Goal: Check status

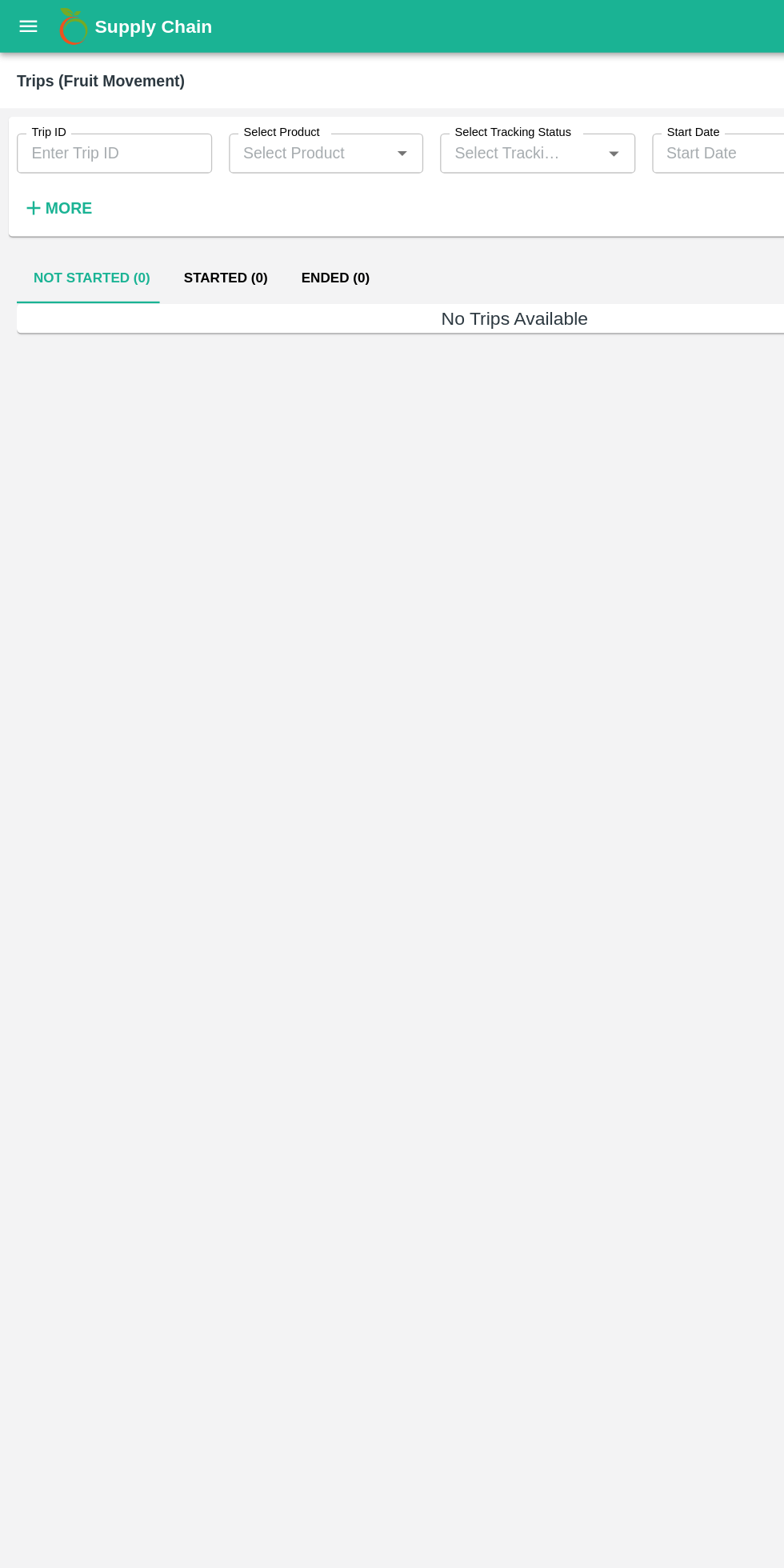
type input "88639"
click at [24, 24] on icon "open drawer" at bounding box center [23, 20] width 14 height 9
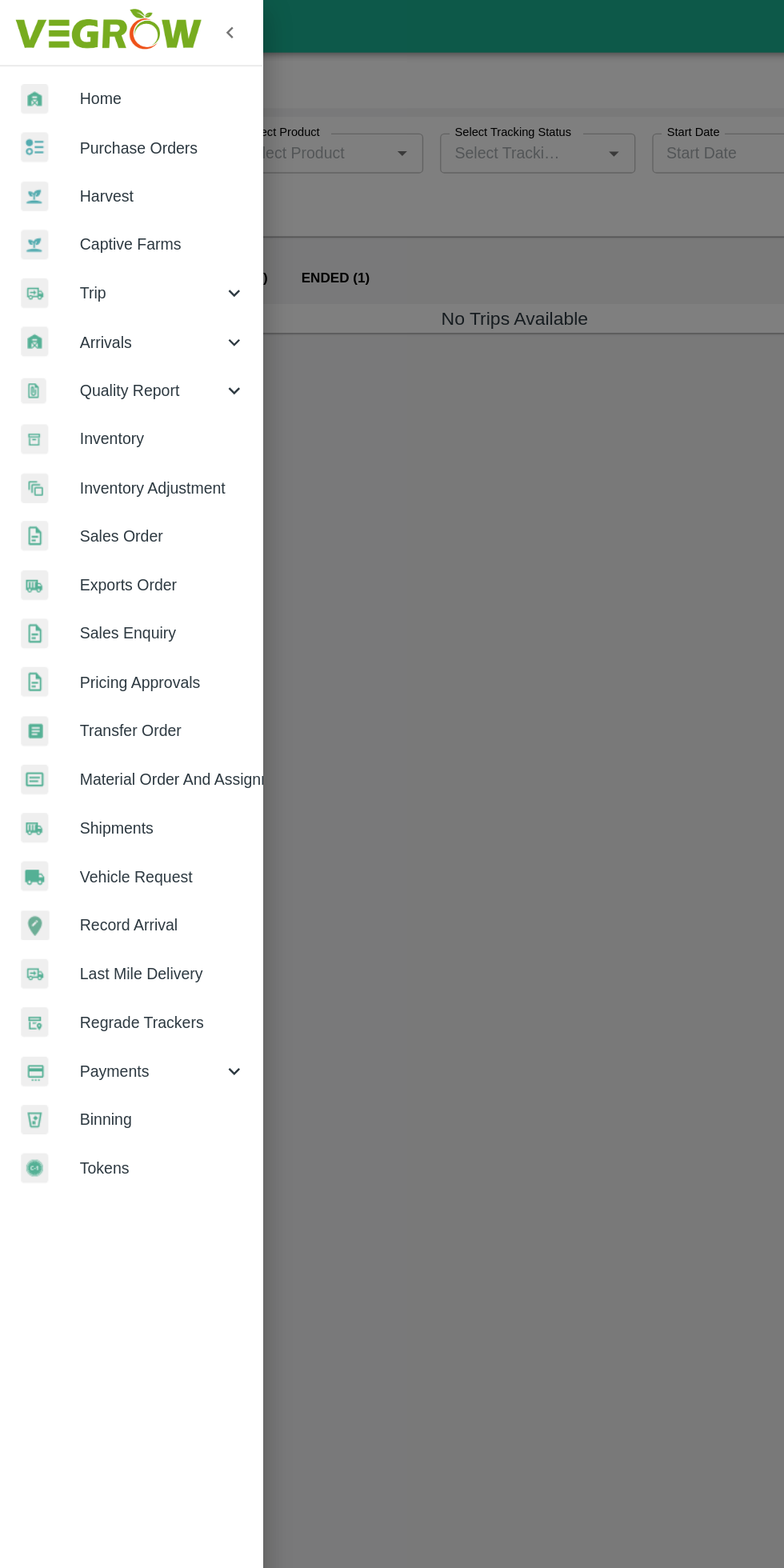
click at [143, 819] on span "Payments" at bounding box center [115, 816] width 109 height 18
click at [180, 859] on span "My Payment Requests" at bounding box center [130, 853] width 114 height 18
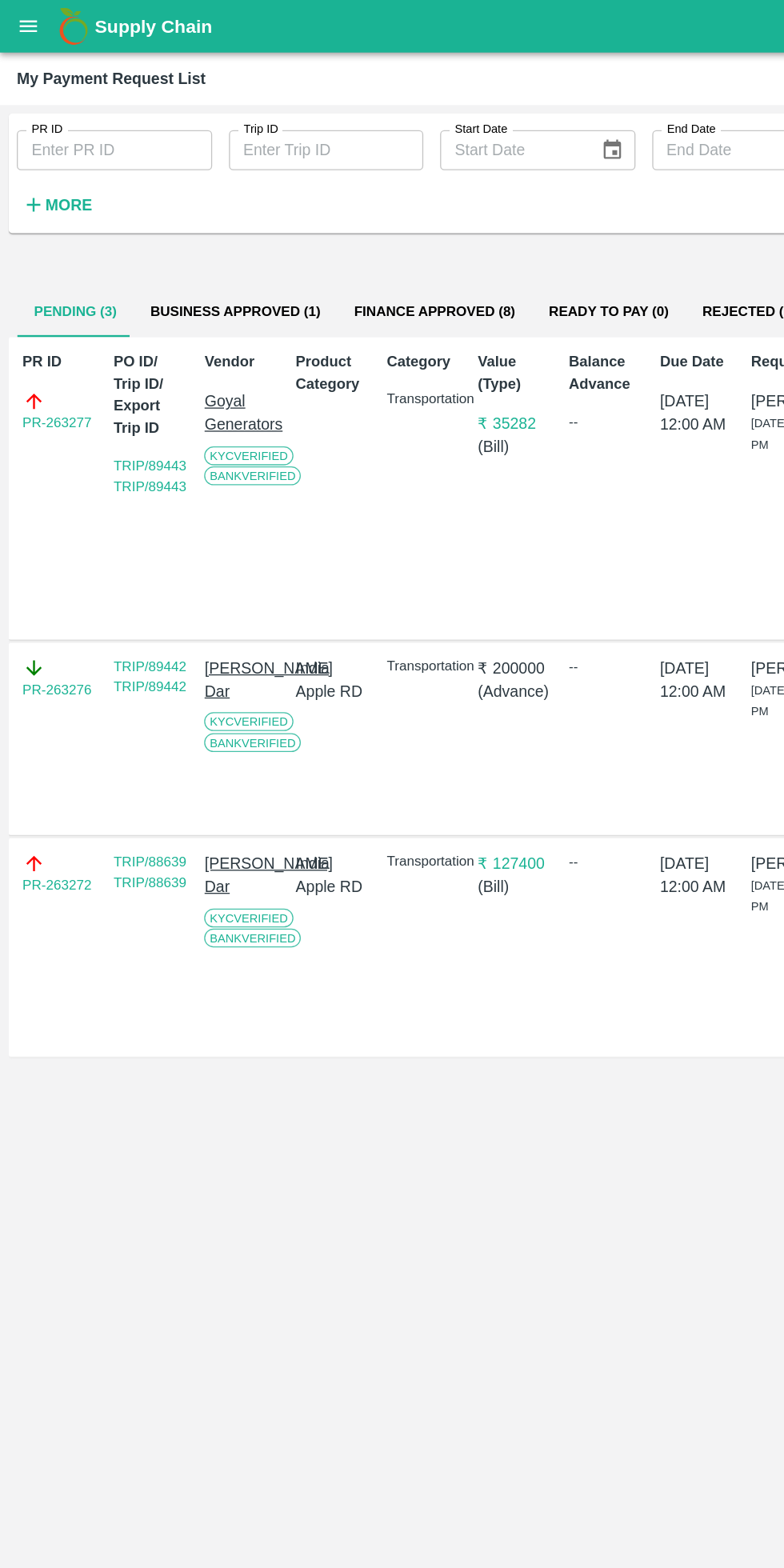
click at [197, 239] on button "Business Approved (1)" at bounding box center [179, 237] width 155 height 38
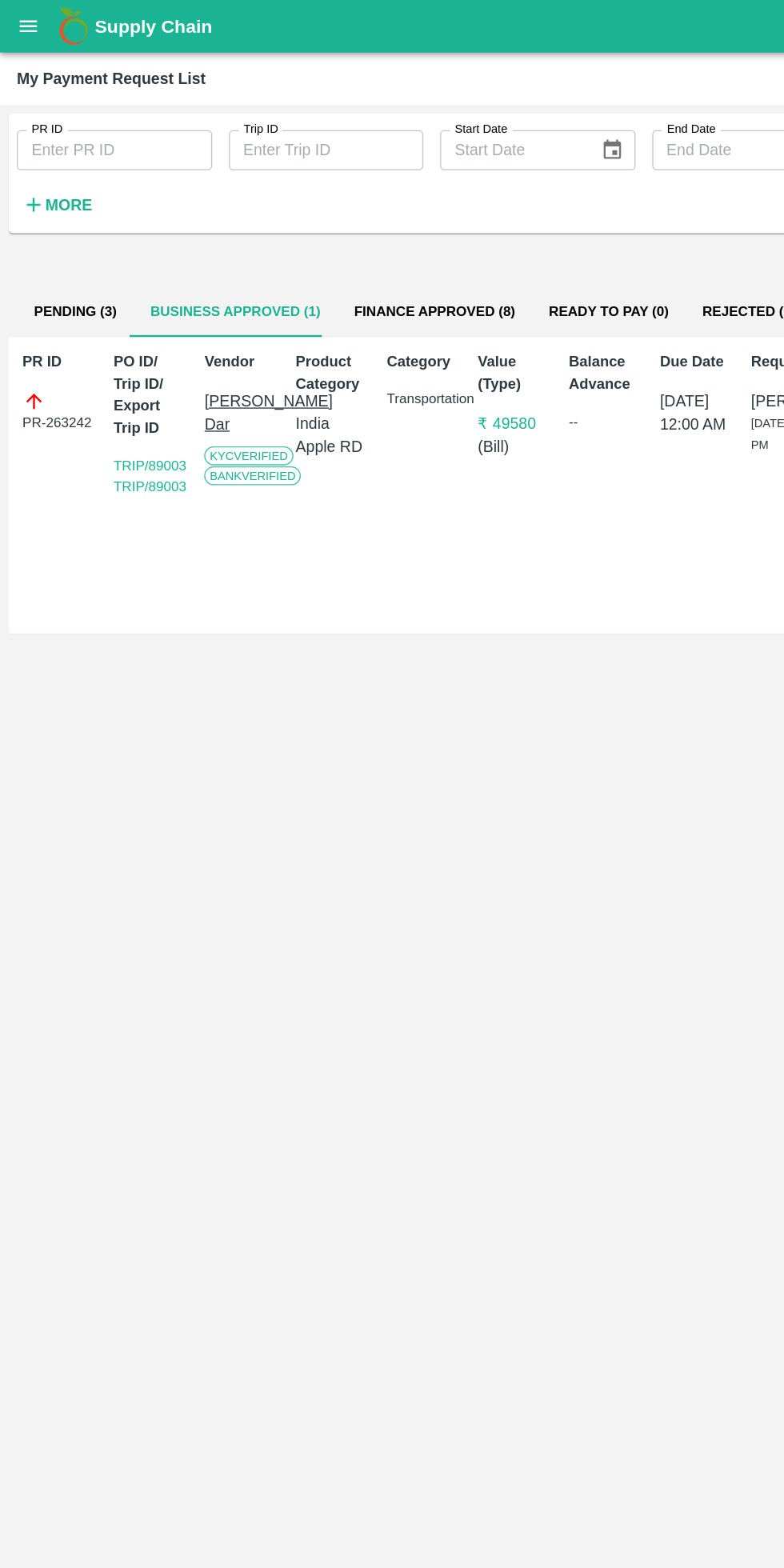
click at [62, 232] on button "Pending (3)" at bounding box center [57, 237] width 89 height 38
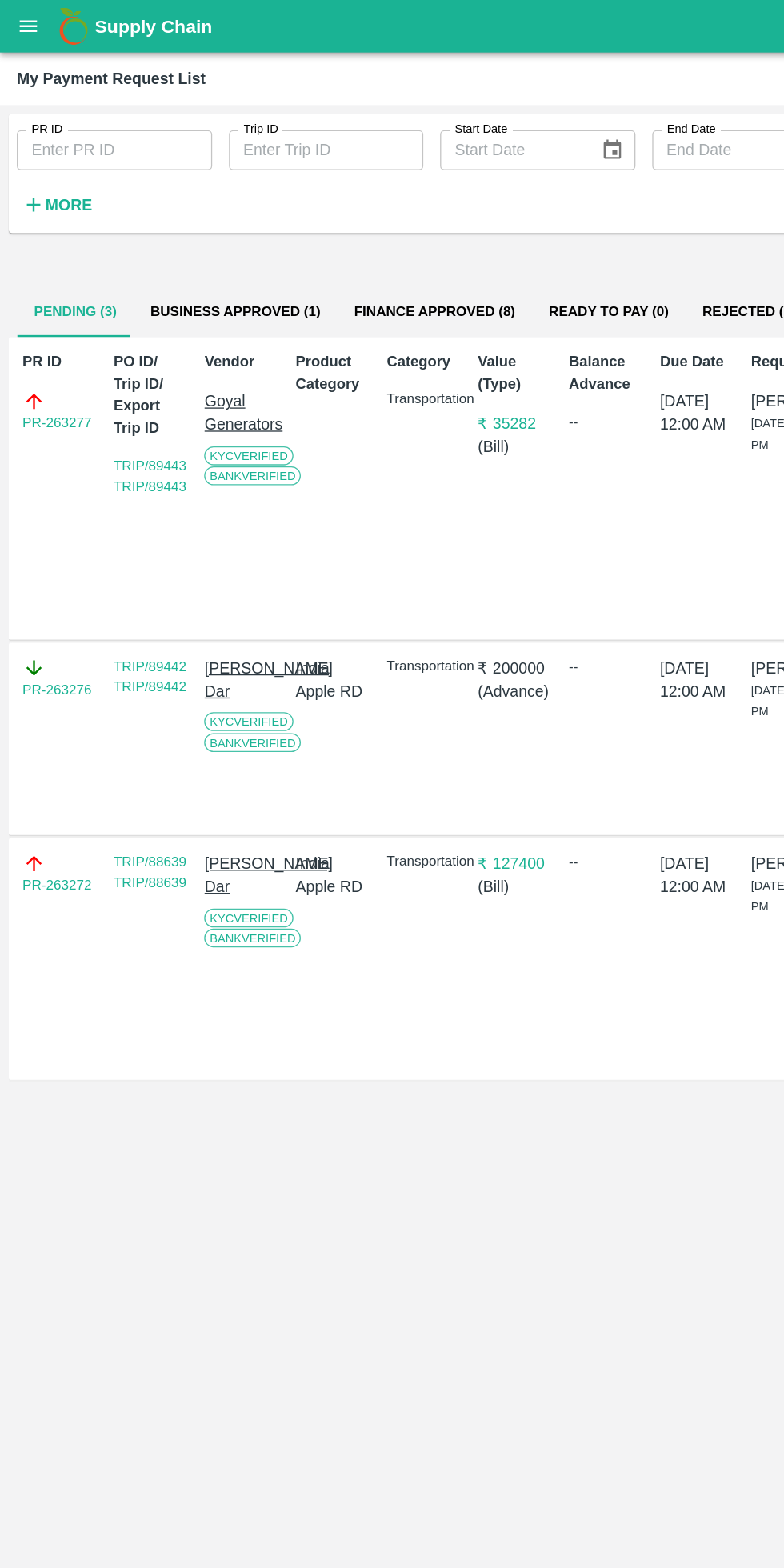
click at [349, 237] on button "Finance Approved (8)" at bounding box center [330, 237] width 148 height 38
